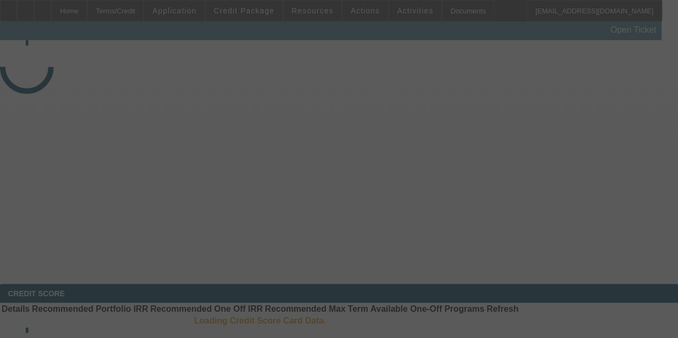
select select "3"
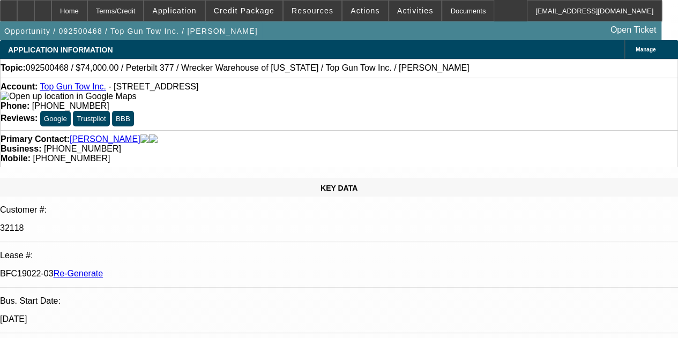
select select "0"
select select "2"
select select "0.1"
select select "4"
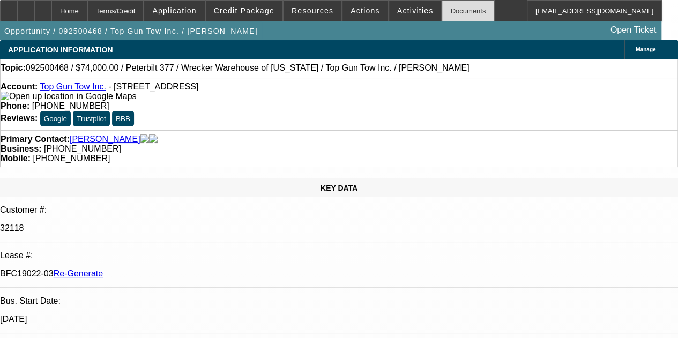
click at [441, 9] on div "Documents" at bounding box center [467, 10] width 53 height 21
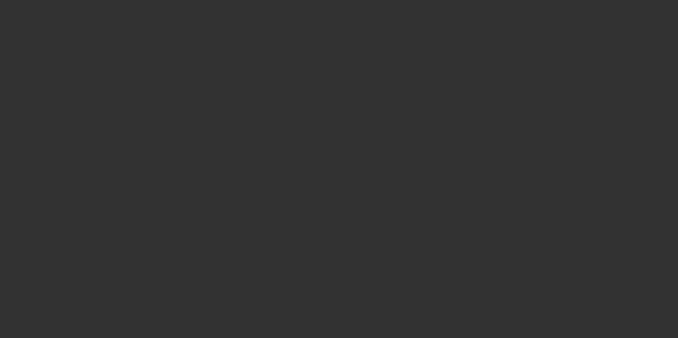
select select "4"
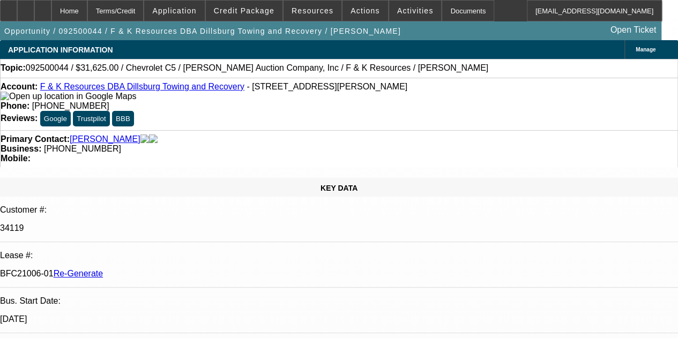
select select "0"
select select "3"
select select "0"
select select "6"
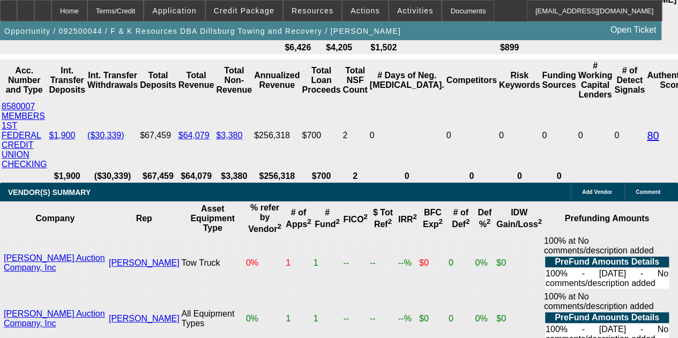
scroll to position [2193, 0]
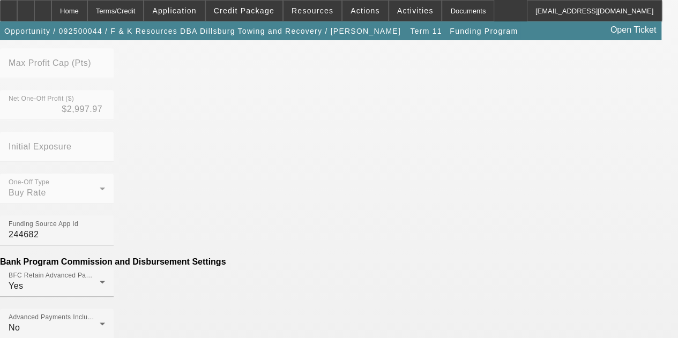
scroll to position [481, 0]
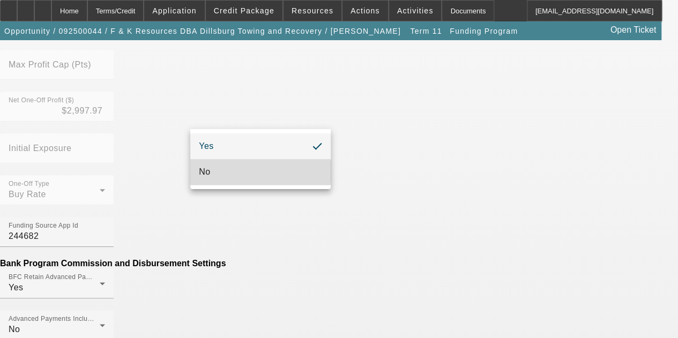
click at [239, 171] on mat-option "No" at bounding box center [260, 172] width 140 height 26
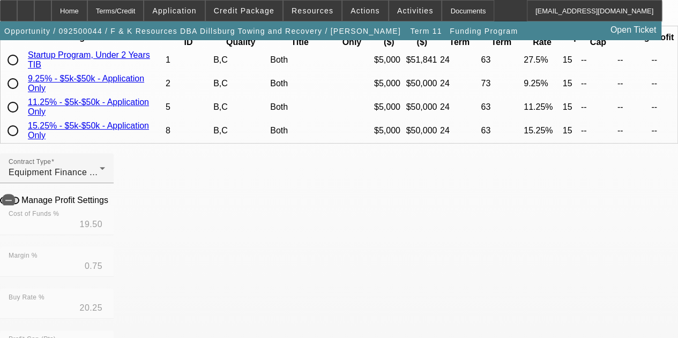
scroll to position [113, 0]
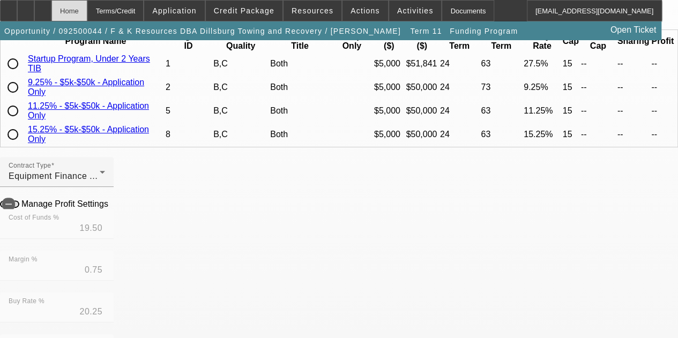
click at [87, 8] on div "Home" at bounding box center [69, 10] width 36 height 21
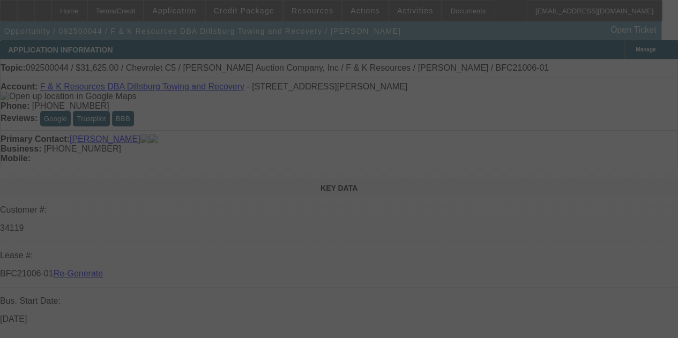
select select "4"
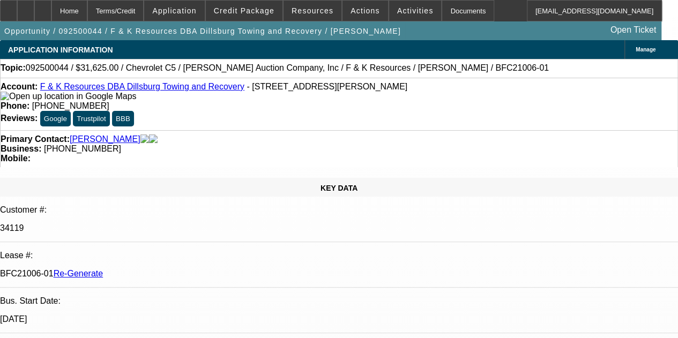
select select "0"
select select "3"
select select "0"
select select "6"
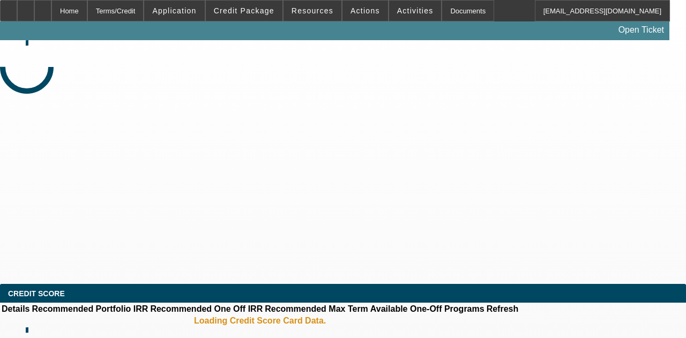
select select "3"
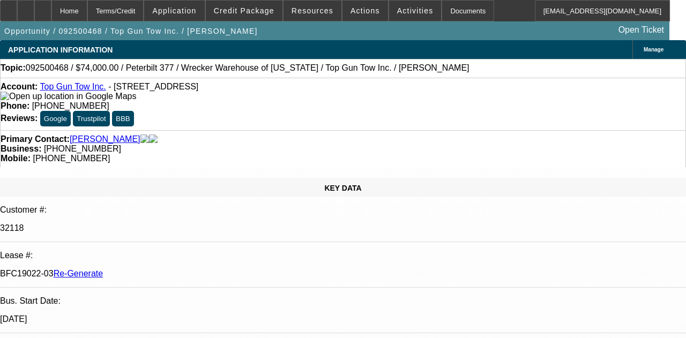
select select "0"
select select "2"
select select "0.1"
select select "4"
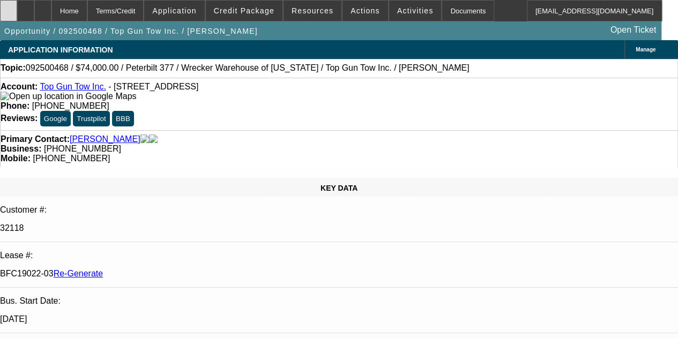
click at [9, 7] on icon at bounding box center [9, 7] width 0 height 0
click at [43, 7] on icon at bounding box center [43, 7] width 0 height 0
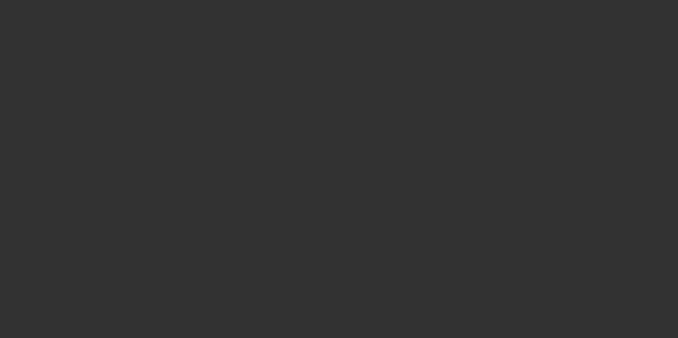
select select "3"
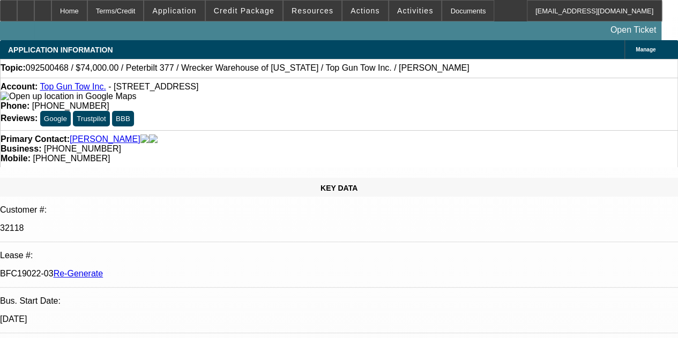
select select "0"
select select "2"
select select "0.1"
select select "4"
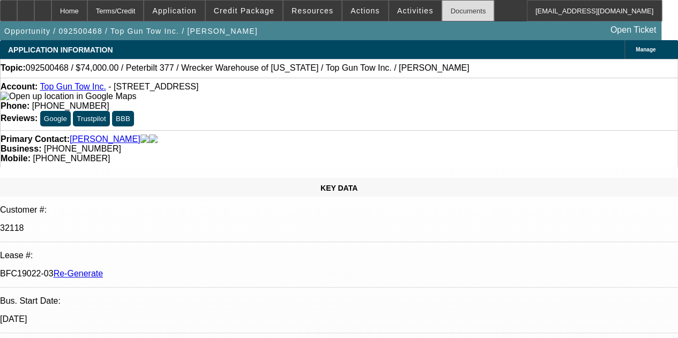
click at [450, 7] on div "Documents" at bounding box center [467, 10] width 53 height 21
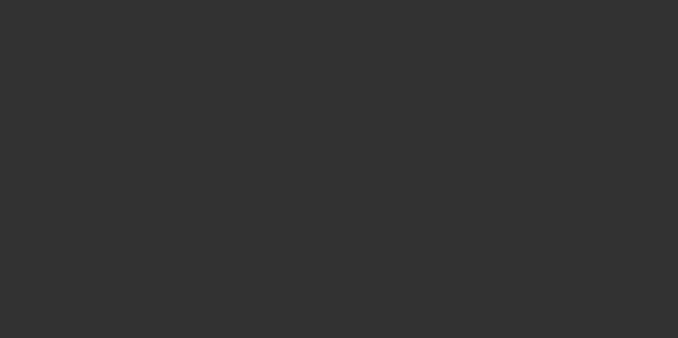
select select "3"
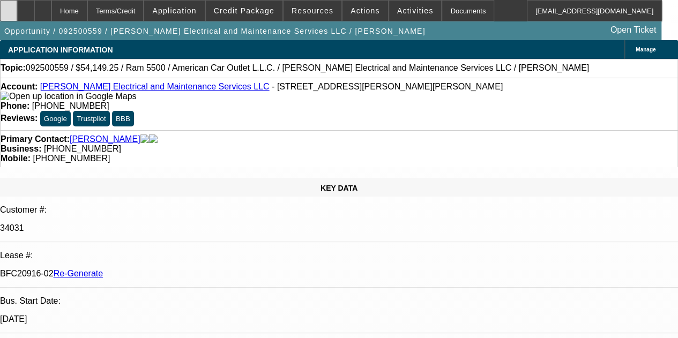
select select "0"
select select "2"
select select "0"
select select "6"
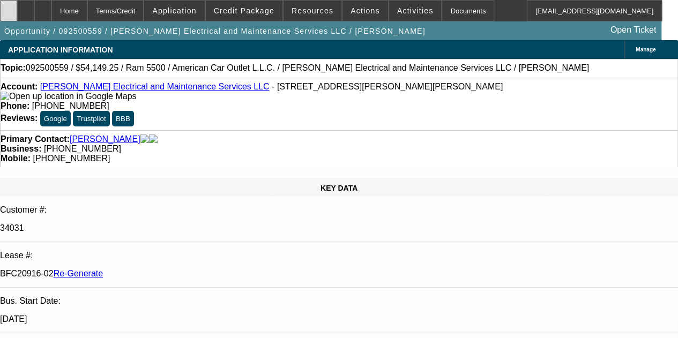
click at [9, 7] on icon at bounding box center [9, 7] width 0 height 0
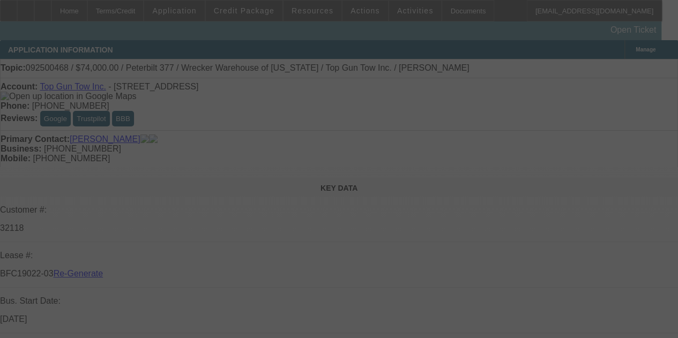
select select "3"
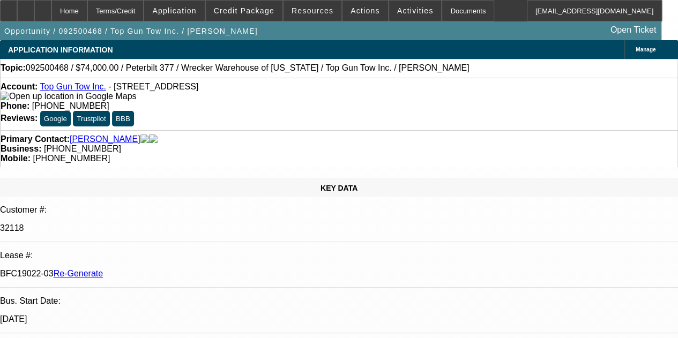
select select "0"
select select "2"
select select "0.1"
select select "4"
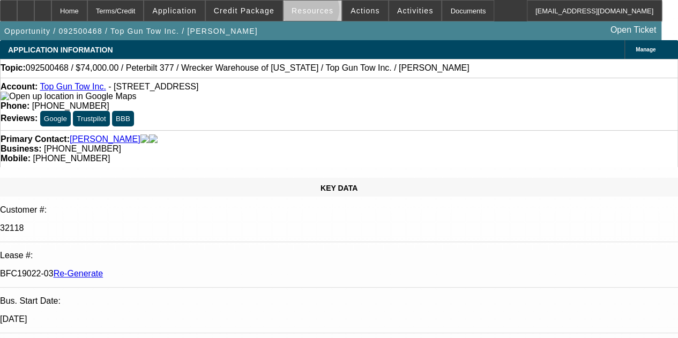
click at [312, 12] on span "Resources" at bounding box center [312, 10] width 42 height 9
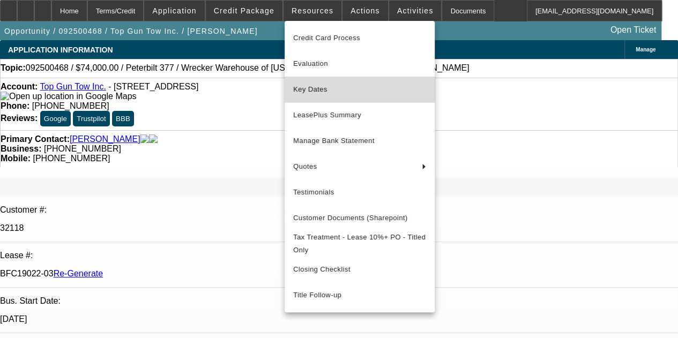
click at [313, 82] on button "Key Dates" at bounding box center [359, 90] width 150 height 26
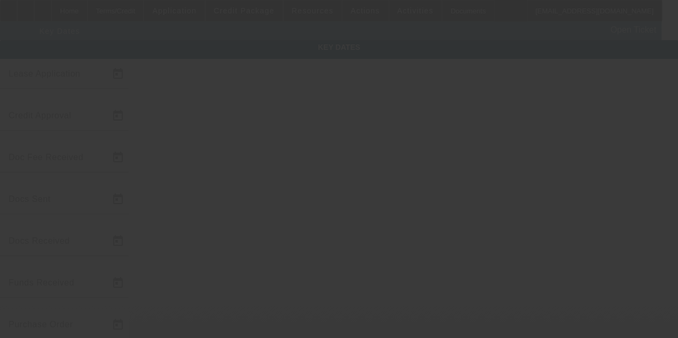
type input "9/22/2025"
type input "9/26/2025"
type input "9/29/2025"
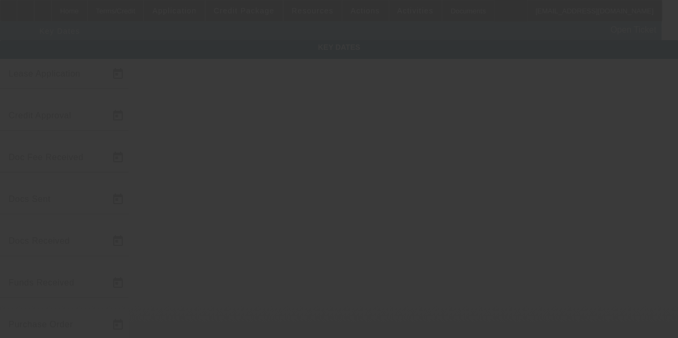
type input "[DATE]"
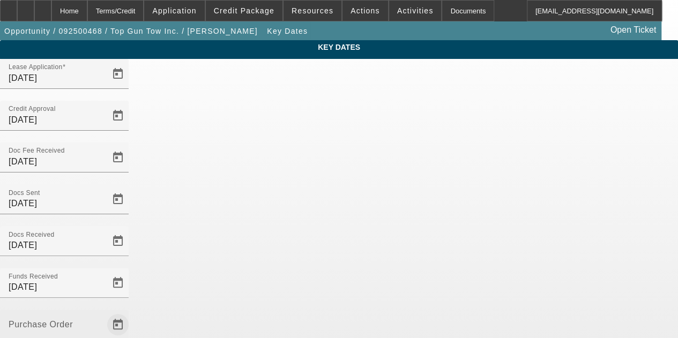
click at [131, 312] on span "Open calendar" at bounding box center [118, 325] width 26 height 26
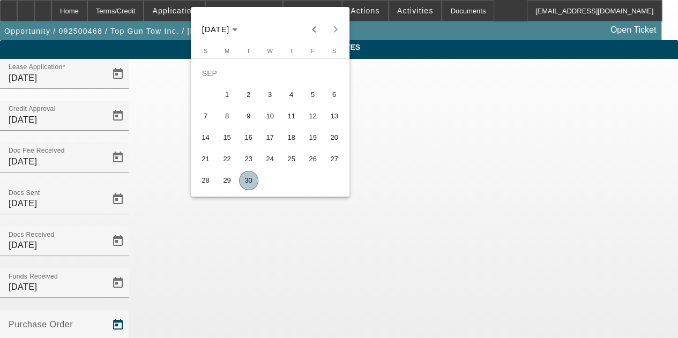
click at [248, 181] on span "30" at bounding box center [248, 180] width 19 height 19
type input "[DATE]"
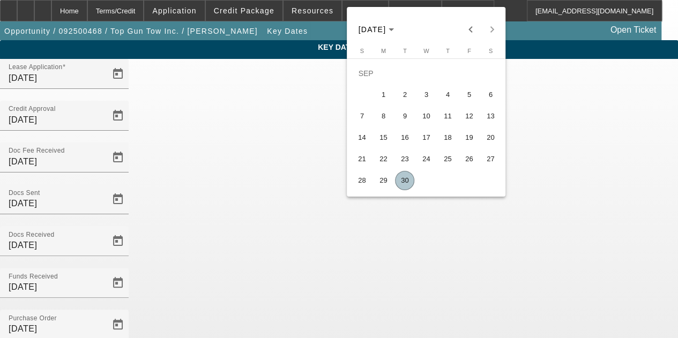
click at [406, 179] on span "30" at bounding box center [404, 180] width 19 height 19
type input "[DATE]"
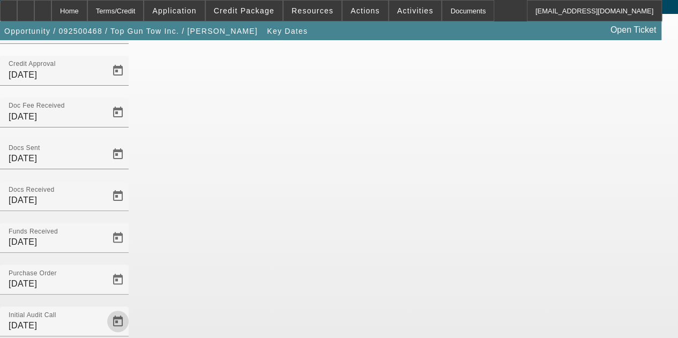
scroll to position [70, 0]
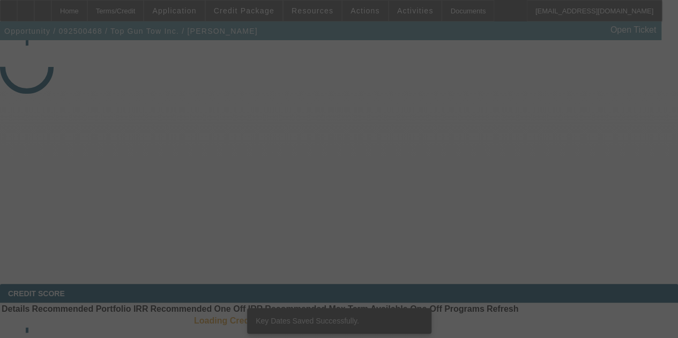
select select "3"
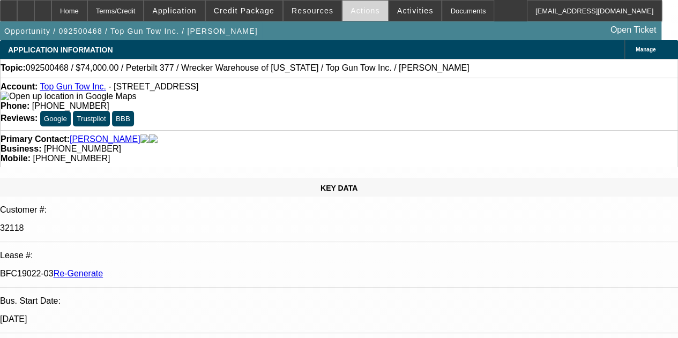
select select "0"
select select "2"
select select "0.1"
select select "4"
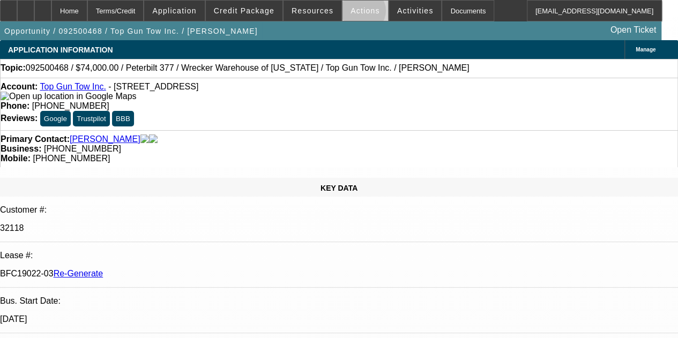
click at [355, 13] on span "Actions" at bounding box center [364, 10] width 29 height 9
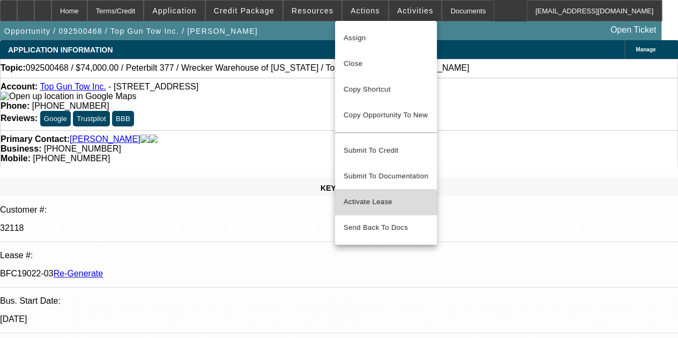
click at [360, 196] on span "Activate Lease" at bounding box center [385, 202] width 85 height 13
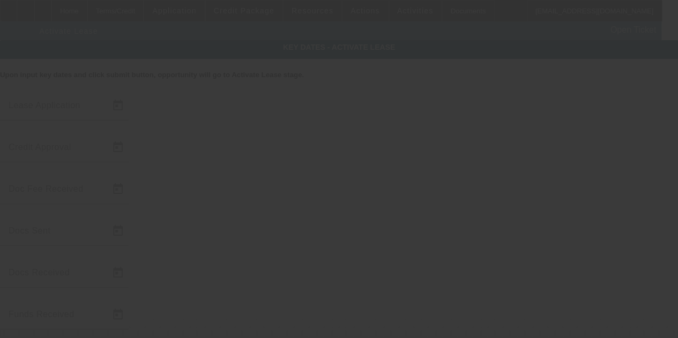
type input "9/22/2025"
type input "9/26/2025"
type input "9/29/2025"
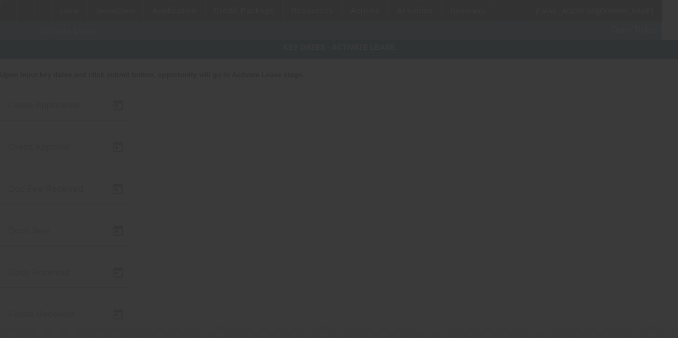
type input "[DATE]"
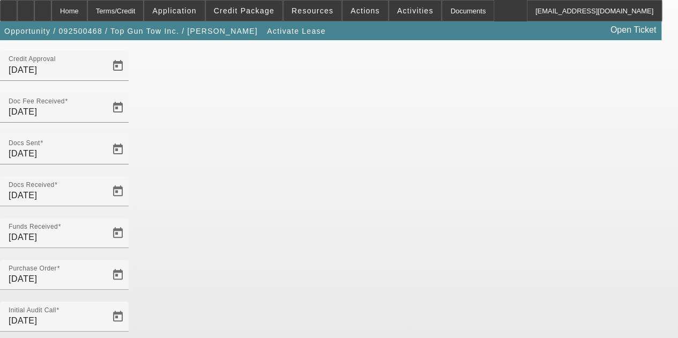
scroll to position [110, 0]
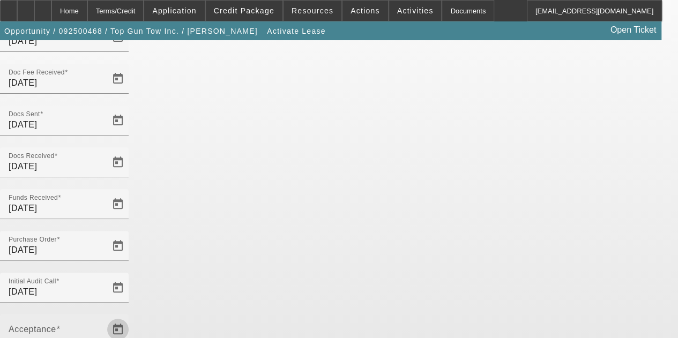
click at [131, 317] on span "Open calendar" at bounding box center [118, 330] width 26 height 26
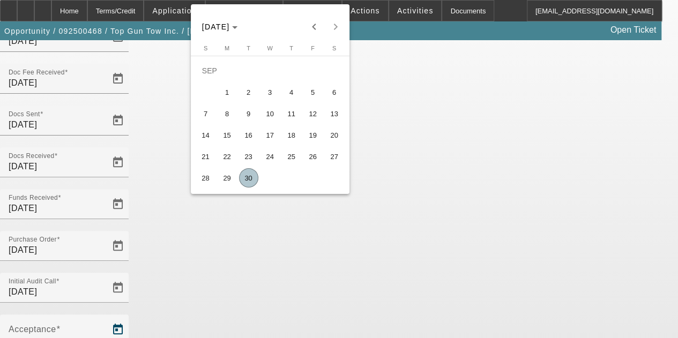
click at [246, 183] on span "30" at bounding box center [248, 177] width 19 height 19
type input "9/30/2025"
type input "10/1/2025"
type input "11/1/2025"
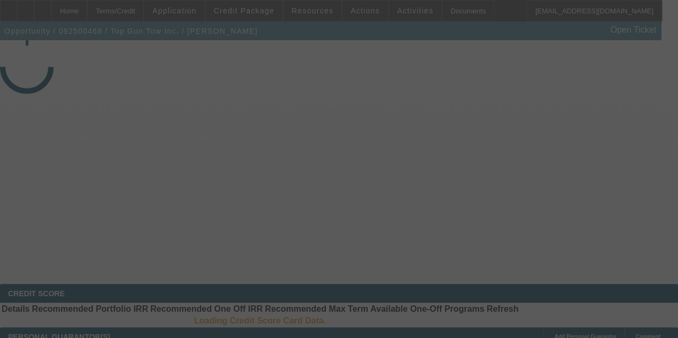
select select "4"
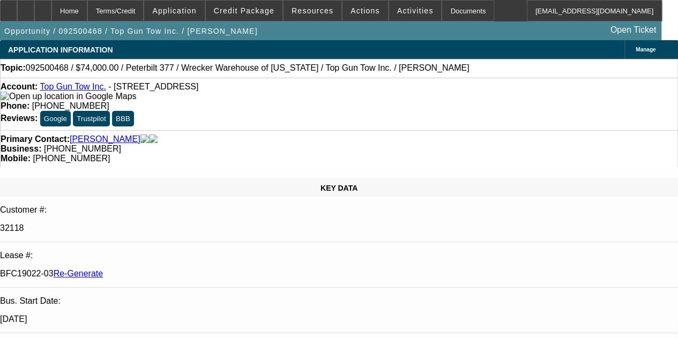
select select "0"
select select "2"
select select "0.1"
select select "4"
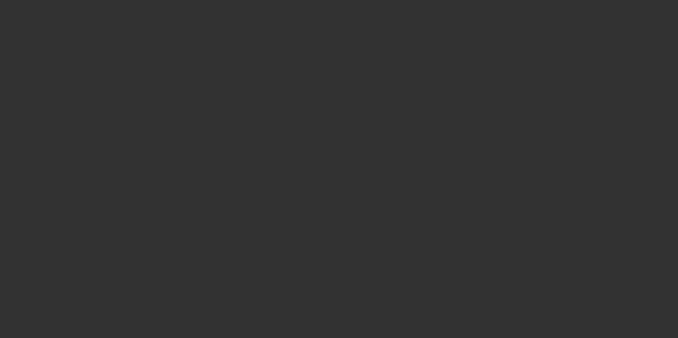
select select "3"
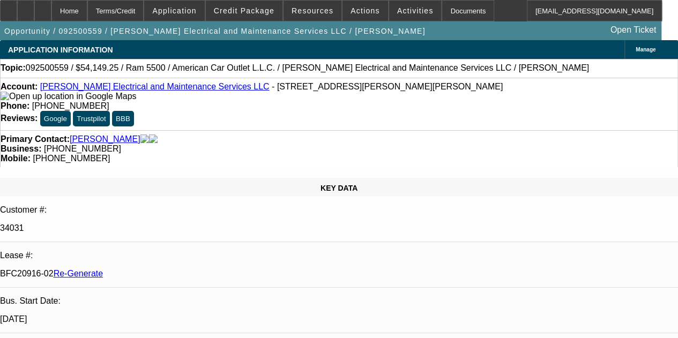
select select "0"
select select "2"
select select "0"
select select "6"
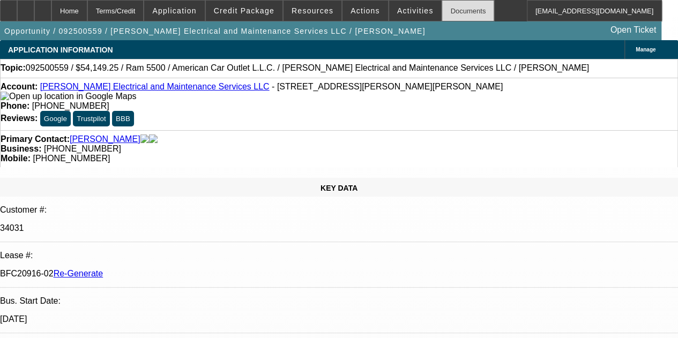
click at [447, 10] on div "Documents" at bounding box center [467, 10] width 53 height 21
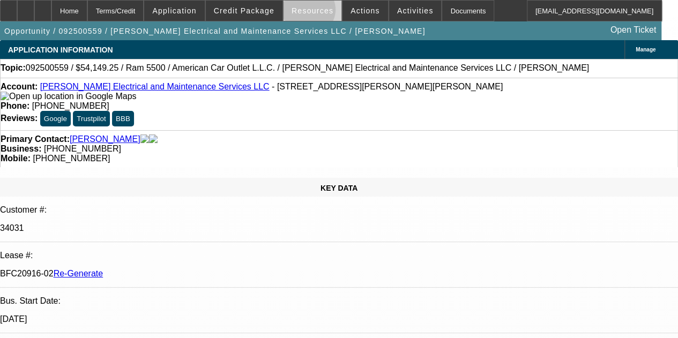
click at [310, 12] on span "Resources" at bounding box center [312, 10] width 42 height 9
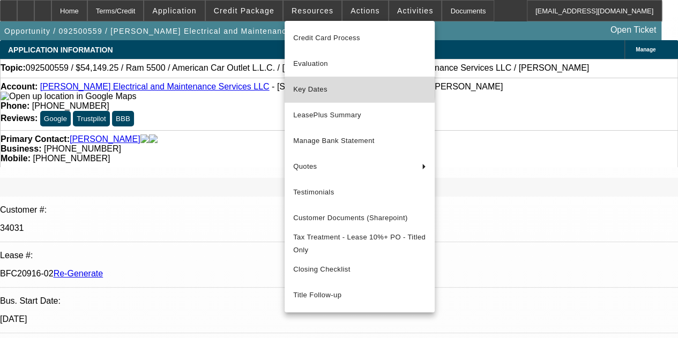
click at [311, 84] on span "Key Dates" at bounding box center [359, 89] width 133 height 13
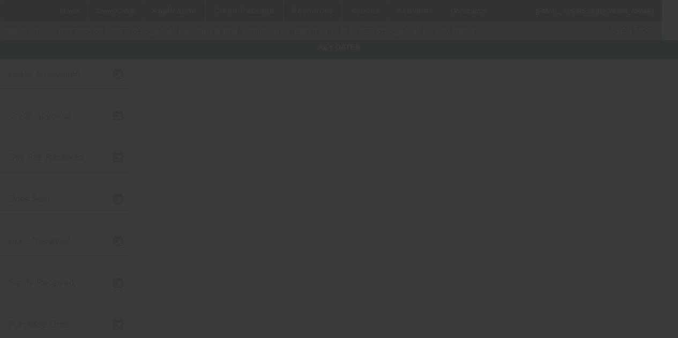
type input "9/25/2025"
type input "9/30/2025"
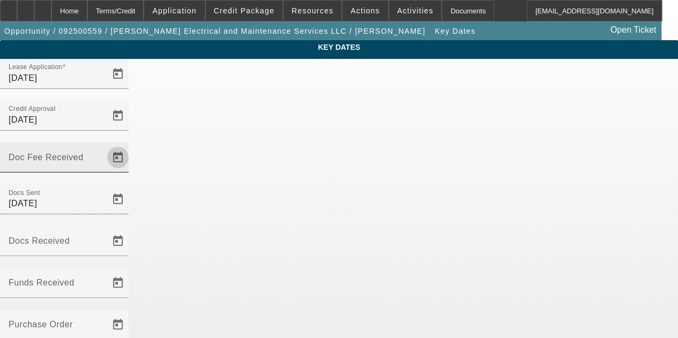
click at [131, 145] on span "Open calendar" at bounding box center [118, 158] width 26 height 26
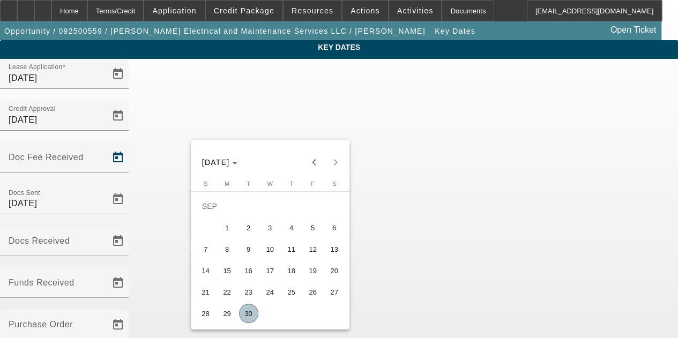
click at [248, 316] on span "30" at bounding box center [248, 313] width 19 height 19
type input "9/30/2025"
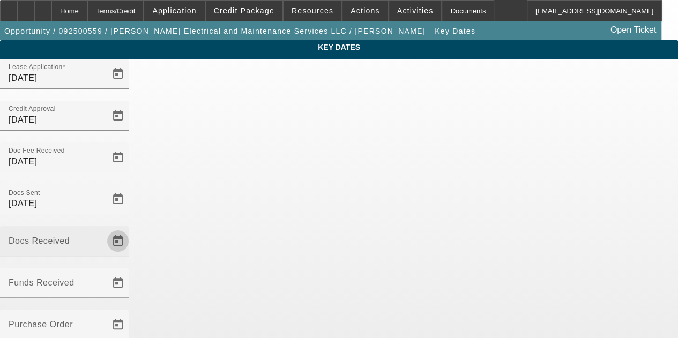
click at [131, 228] on span "Open calendar" at bounding box center [118, 241] width 26 height 26
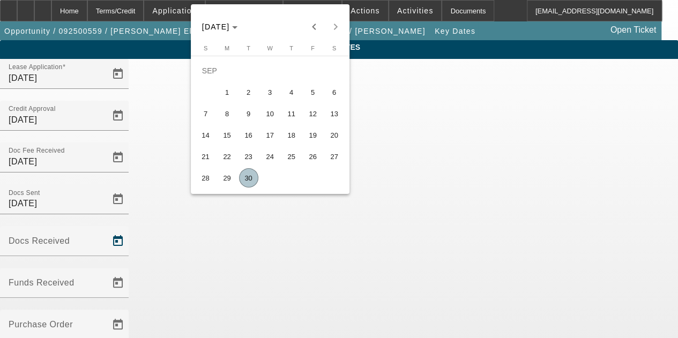
click at [249, 179] on span "30" at bounding box center [248, 177] width 19 height 19
type input "9/30/2025"
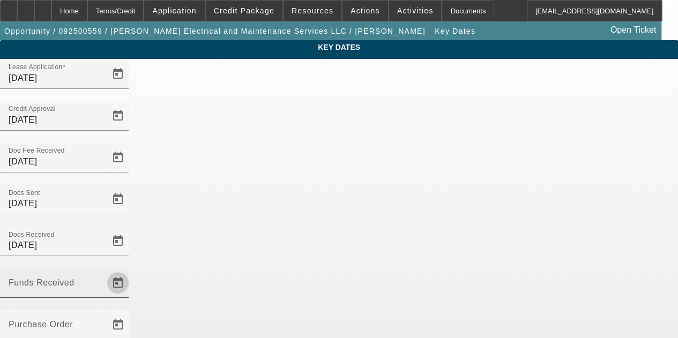
click at [131, 270] on span "Open calendar" at bounding box center [118, 283] width 26 height 26
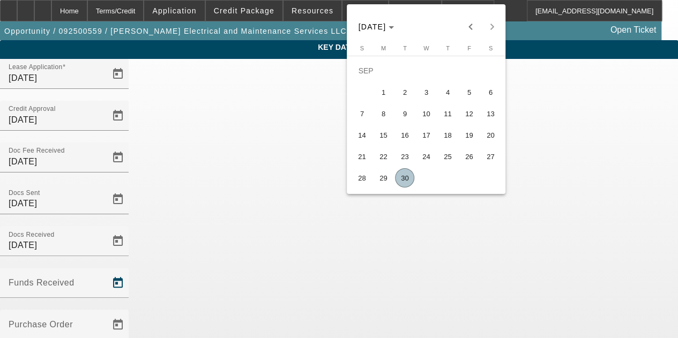
click at [404, 182] on span "30" at bounding box center [404, 177] width 19 height 19
type input "9/30/2025"
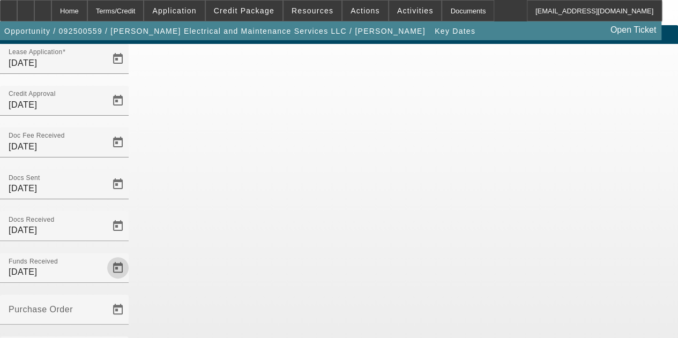
scroll to position [70, 0]
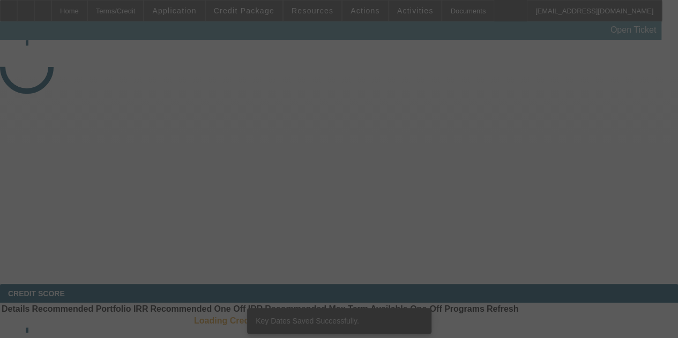
select select "3"
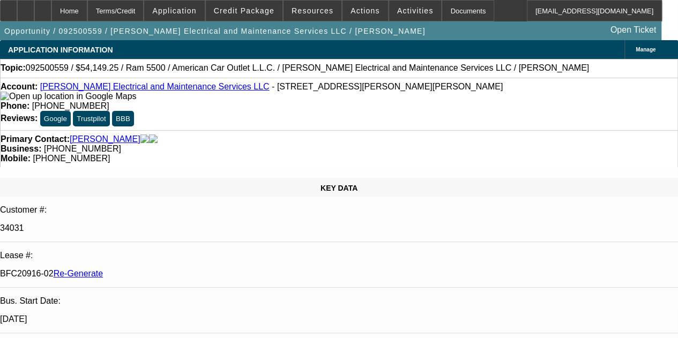
select select "0"
select select "2"
select select "0"
select select "6"
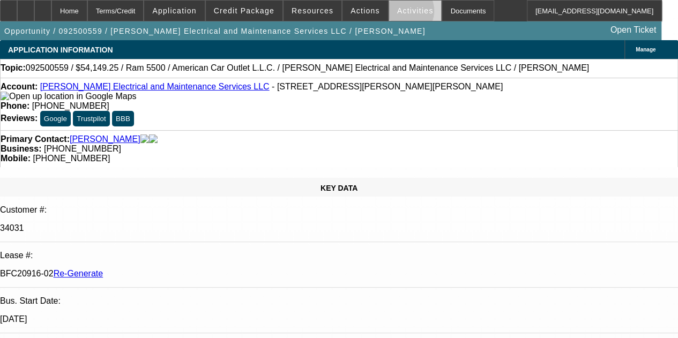
click at [397, 13] on span "Activities" at bounding box center [415, 10] width 36 height 9
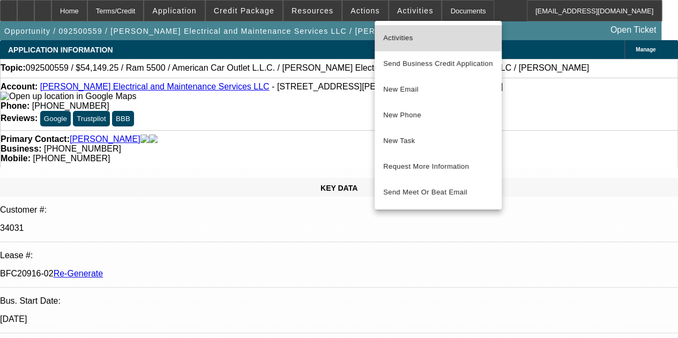
click at [390, 38] on span "Activities" at bounding box center [438, 38] width 110 height 13
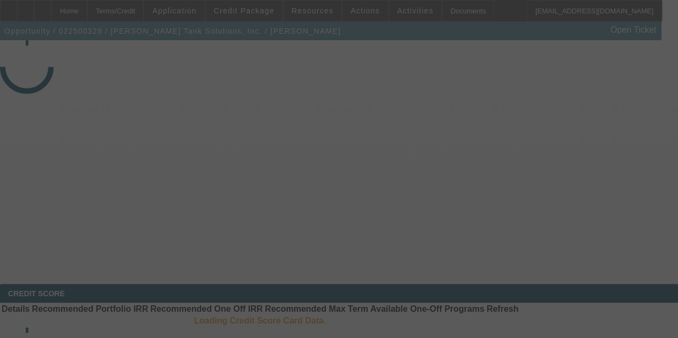
select select "3"
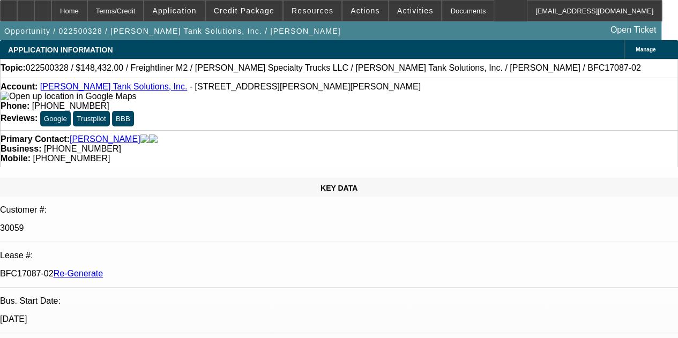
select select "0"
select select "2"
select select "0"
select select "6"
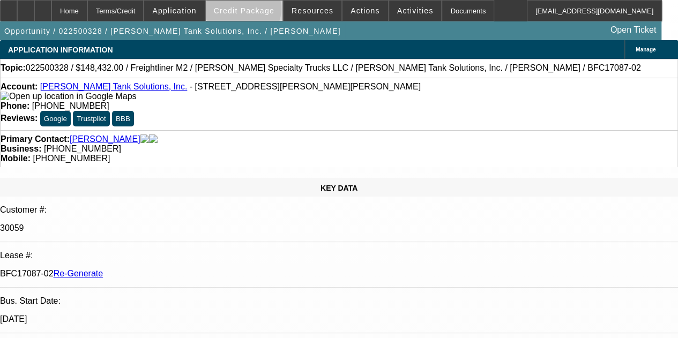
click at [258, 11] on span "Credit Package" at bounding box center [244, 10] width 61 height 9
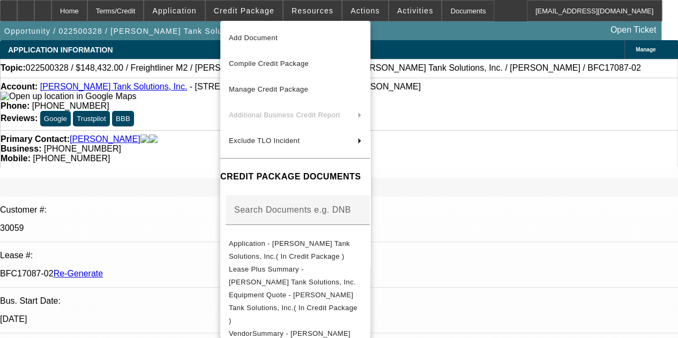
scroll to position [13, 0]
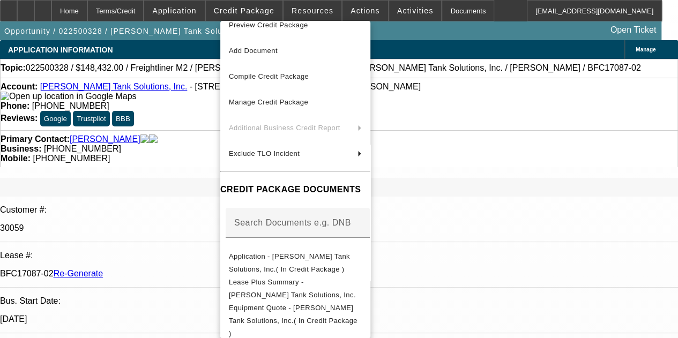
click at [492, 9] on div at bounding box center [339, 169] width 678 height 338
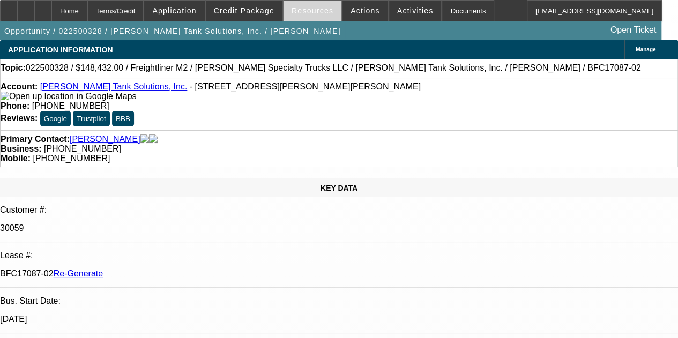
click at [308, 10] on span "Resources" at bounding box center [312, 10] width 42 height 9
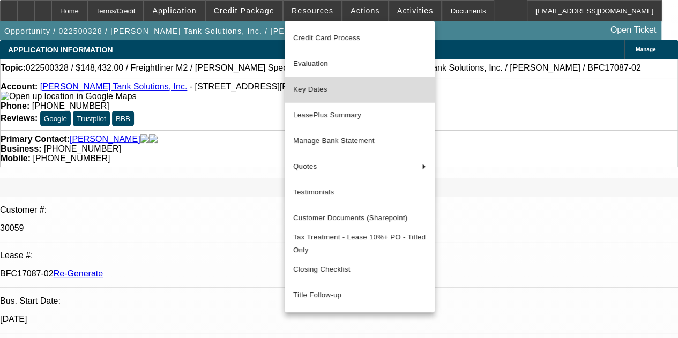
click at [309, 92] on span "Key Dates" at bounding box center [359, 89] width 133 height 13
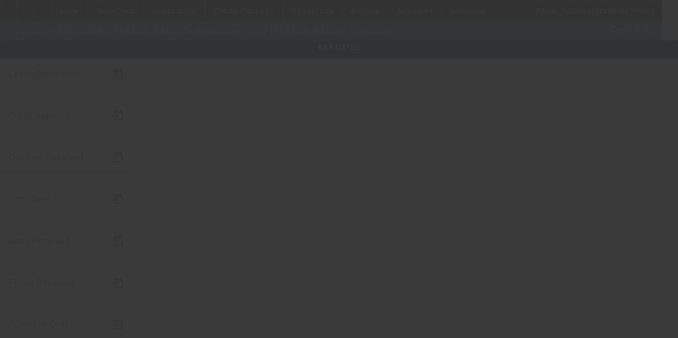
type input "[DATE]"
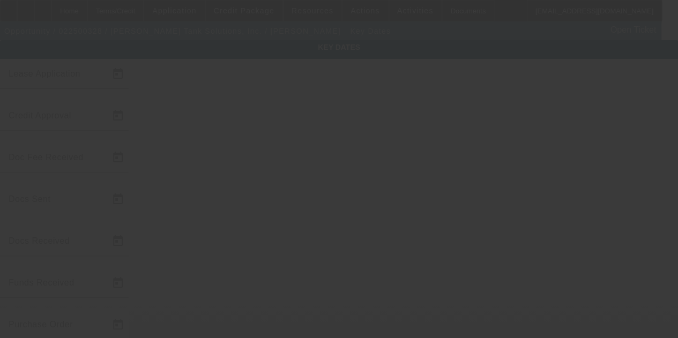
type input "[DATE]"
